Goal: Task Accomplishment & Management: Complete application form

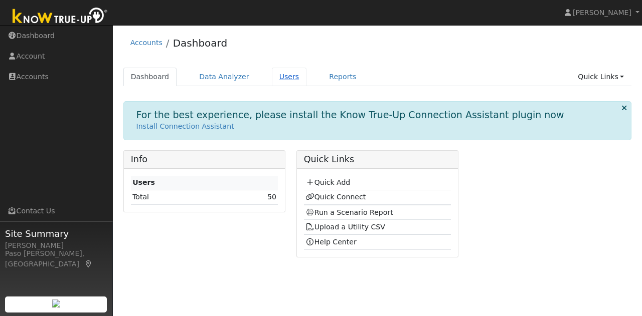
click at [281, 84] on link "Users" at bounding box center [289, 77] width 35 height 19
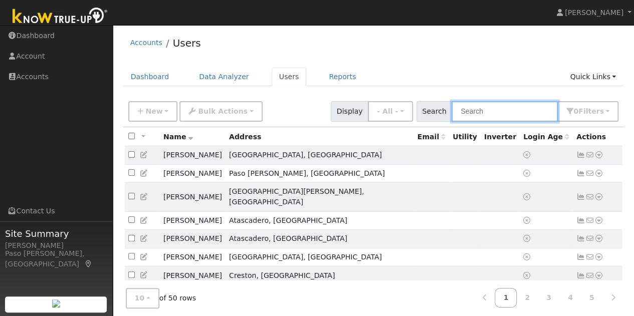
click at [494, 109] on input "text" at bounding box center [505, 111] width 106 height 21
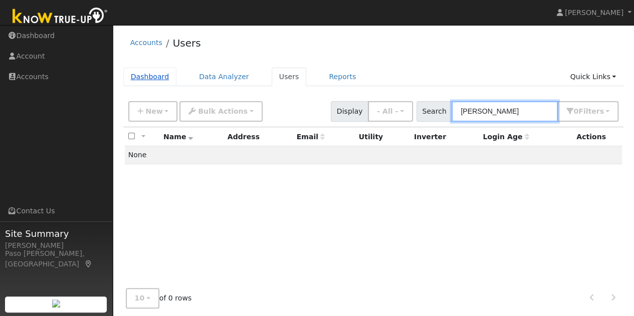
type input "[PERSON_NAME]"
click at [162, 72] on link "Dashboard" at bounding box center [150, 77] width 54 height 19
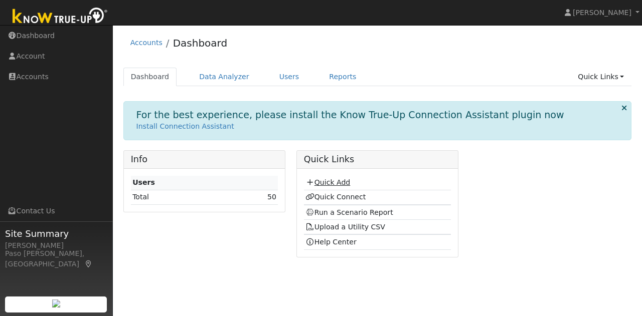
click at [337, 178] on link "Quick Add" at bounding box center [327, 182] width 45 height 8
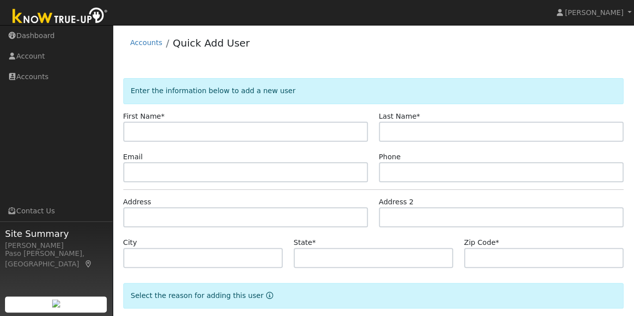
click at [217, 130] on input "text" at bounding box center [245, 132] width 245 height 20
type input "Duane"
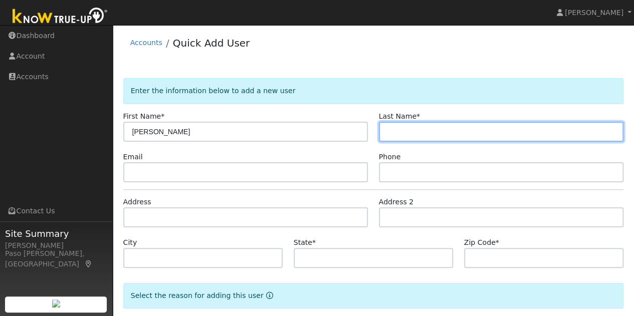
click at [473, 122] on input "text" at bounding box center [501, 132] width 245 height 20
type input "Wallace"
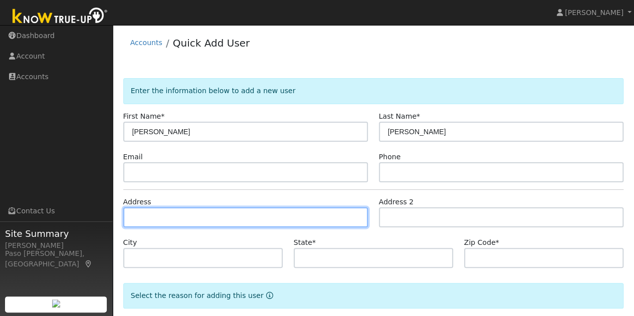
click at [221, 213] on input "text" at bounding box center [245, 218] width 245 height 20
type input "3285 Rancho Viejo"
type input "Atascadero"
type input "CA"
type input "93422"
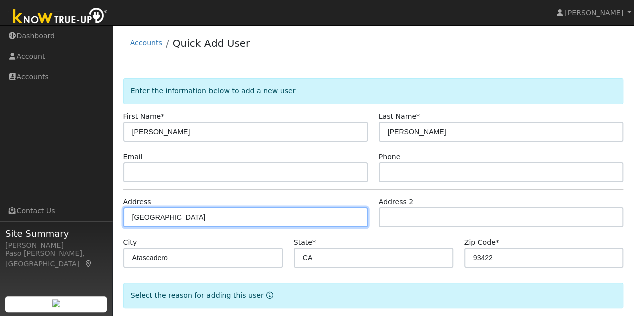
scroll to position [51, 0]
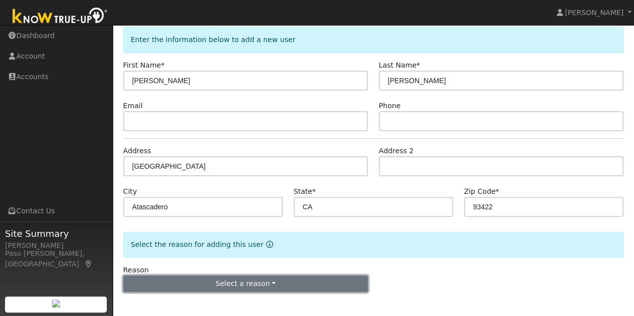
drag, startPoint x: 265, startPoint y: 290, endPoint x: 265, endPoint y: 280, distance: 10.5
click at [265, 290] on button "Select a reason" at bounding box center [245, 284] width 245 height 17
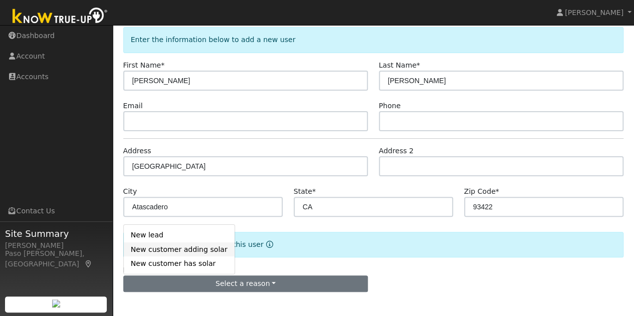
click at [178, 249] on link "New customer adding solar" at bounding box center [179, 250] width 111 height 14
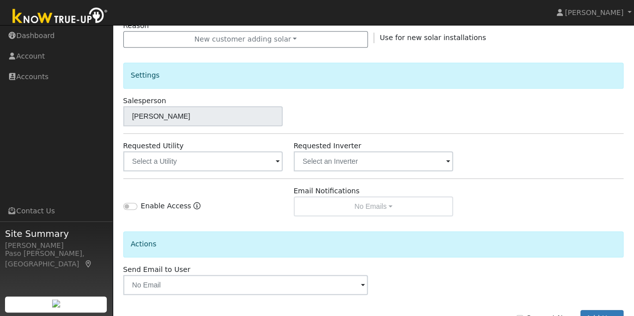
scroll to position [329, 0]
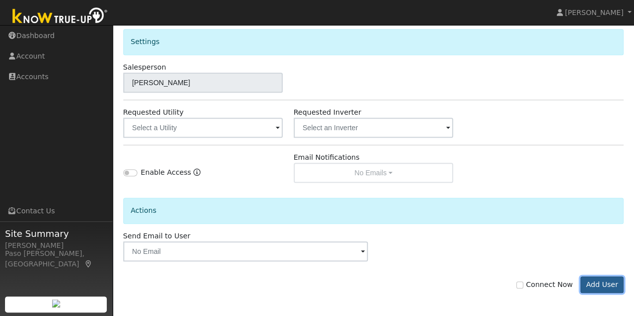
click at [610, 282] on button "Add User" at bounding box center [602, 285] width 44 height 17
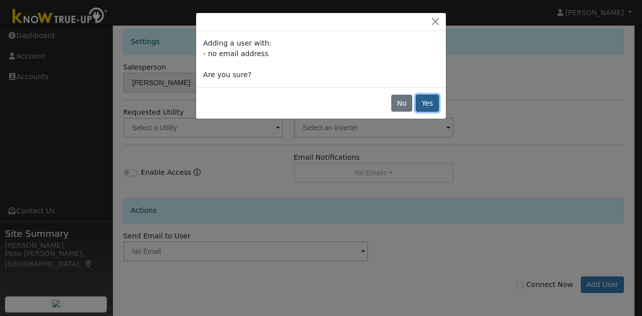
click at [432, 101] on button "Yes" at bounding box center [427, 103] width 23 height 17
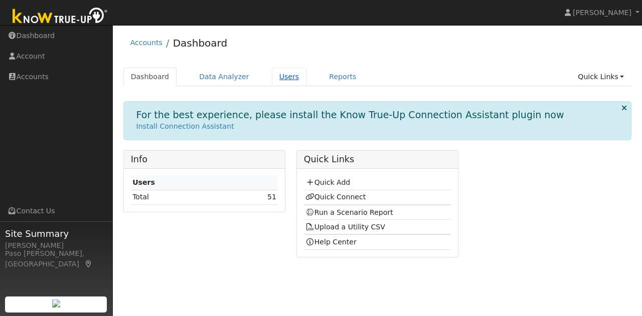
click at [283, 77] on link "Users" at bounding box center [289, 77] width 35 height 19
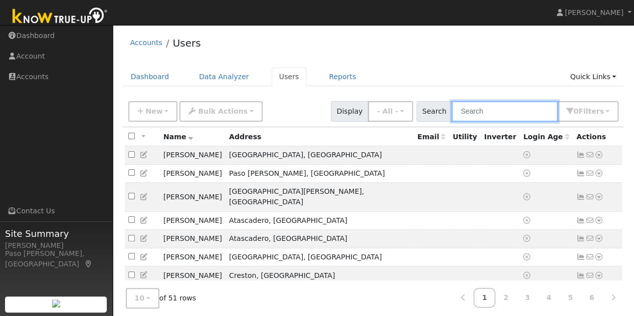
click at [484, 111] on input "text" at bounding box center [505, 111] width 106 height 21
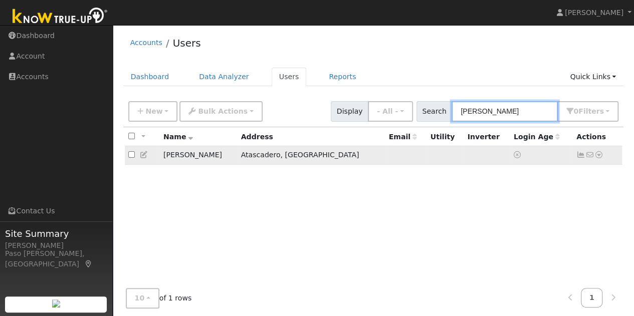
type input "duane"
click at [598, 154] on icon at bounding box center [599, 154] width 9 height 7
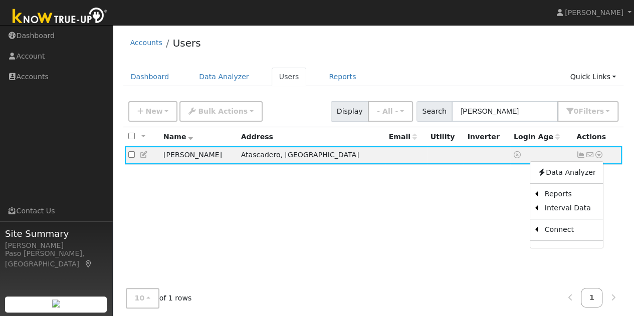
drag, startPoint x: 575, startPoint y: 175, endPoint x: 567, endPoint y: 185, distance: 12.5
click at [575, 174] on link "Data Analyzer" at bounding box center [566, 172] width 73 height 14
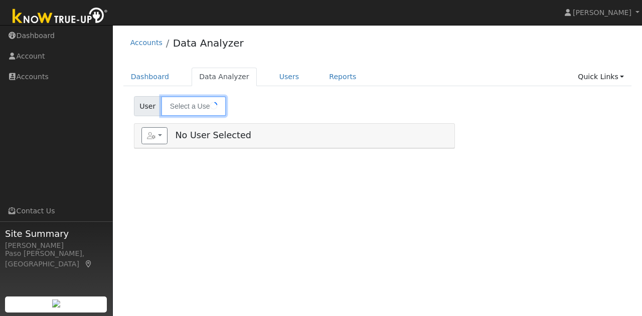
type input "[PERSON_NAME]"
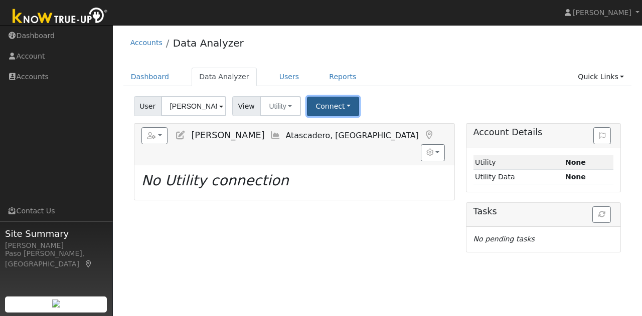
click at [331, 103] on button "Connect" at bounding box center [333, 107] width 52 height 20
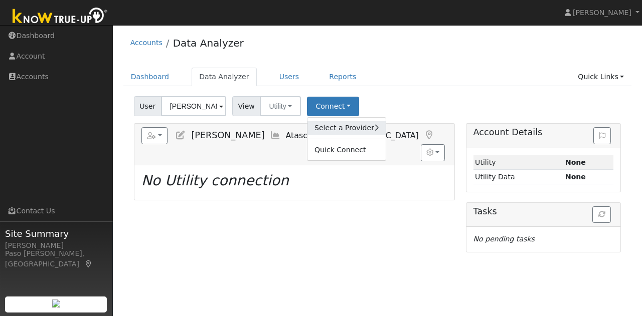
click at [345, 123] on link "Select a Provider" at bounding box center [346, 128] width 78 height 14
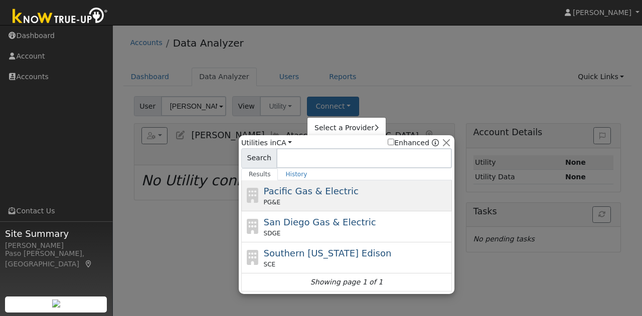
click at [343, 189] on div "Pacific Gas & Electric PG&E" at bounding box center [357, 195] width 186 height 23
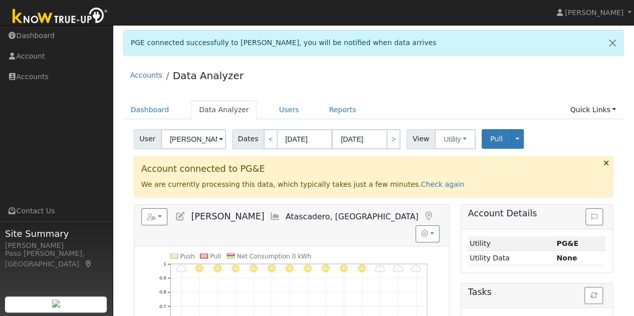
scroll to position [50, 0]
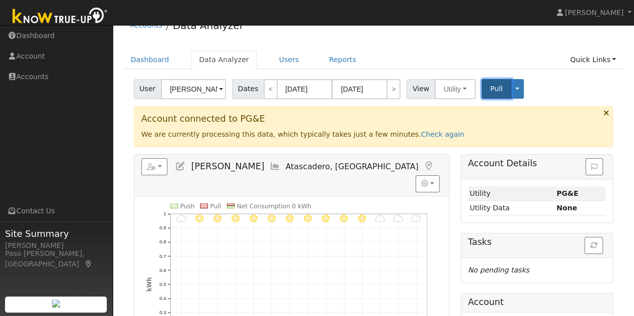
click at [490, 89] on span "Pull" at bounding box center [496, 89] width 13 height 8
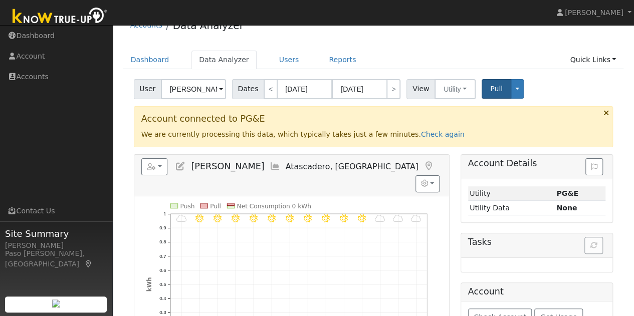
click at [602, 239] on h5 "Tasks" at bounding box center [537, 242] width 138 height 11
click at [594, 244] on h5 "Tasks" at bounding box center [537, 242] width 138 height 11
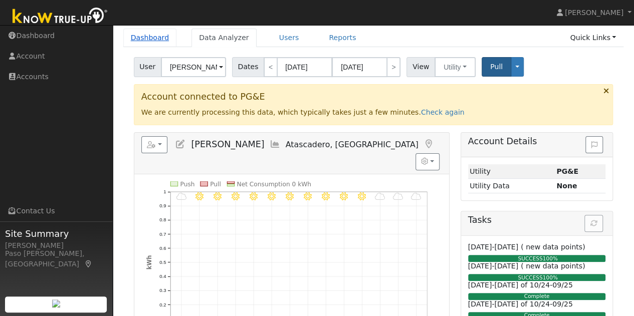
scroll to position [0, 0]
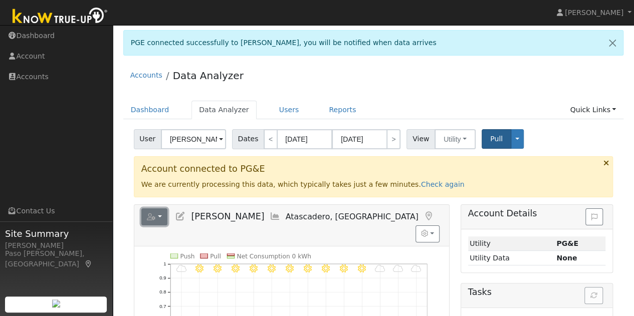
click at [164, 213] on button "button" at bounding box center [154, 217] width 27 height 17
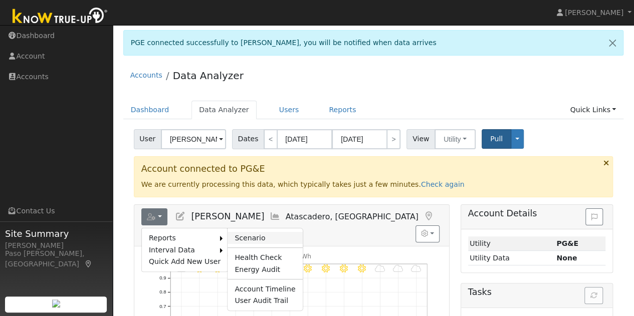
click at [262, 233] on link "Scenario" at bounding box center [265, 238] width 75 height 12
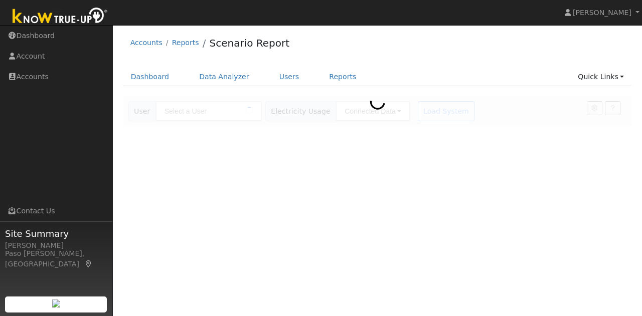
type input "[PERSON_NAME]"
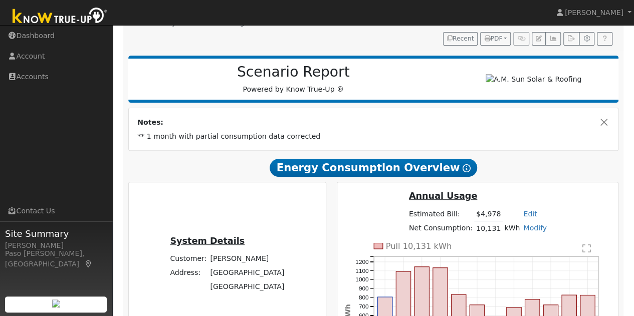
scroll to position [100, 0]
